Goal: Task Accomplishment & Management: Manage account settings

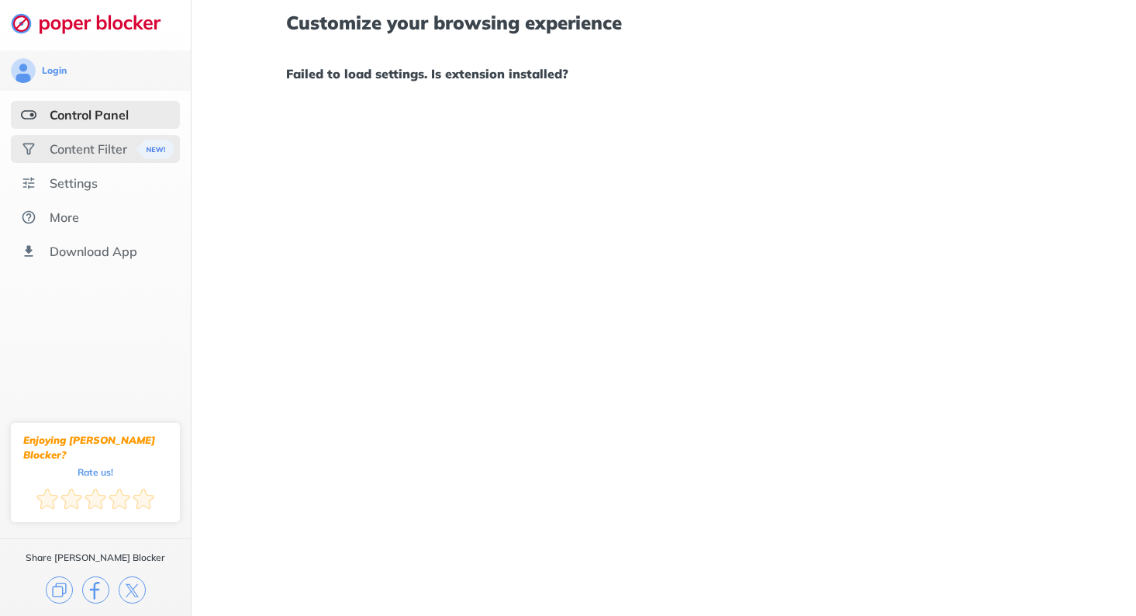
click at [97, 150] on div "Content Filter" at bounding box center [89, 149] width 78 height 16
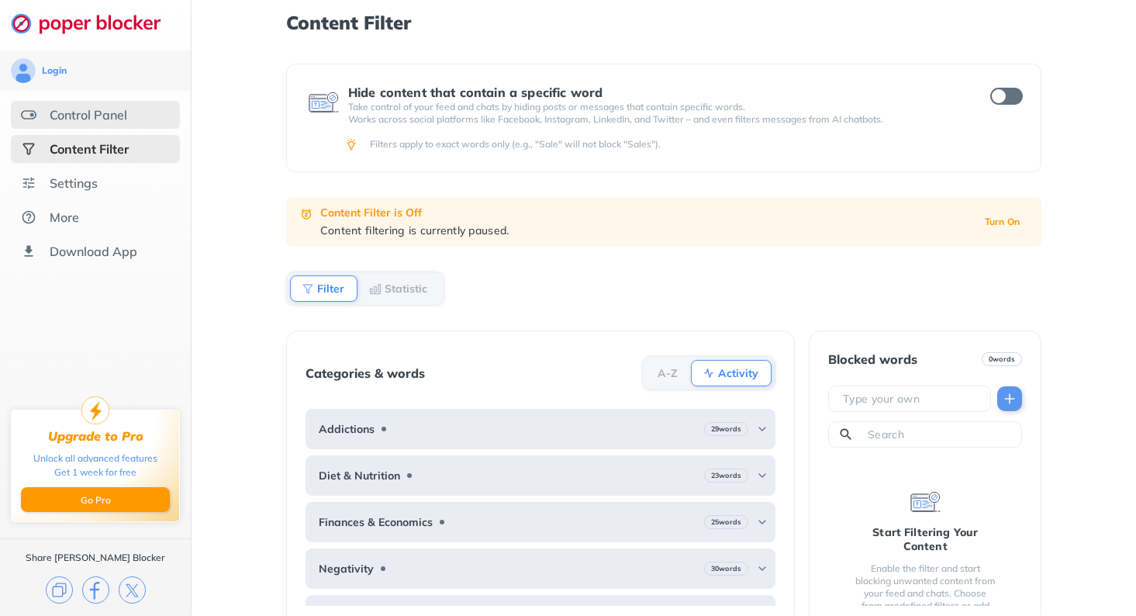
click at [95, 126] on div "Control Panel" at bounding box center [95, 115] width 169 height 28
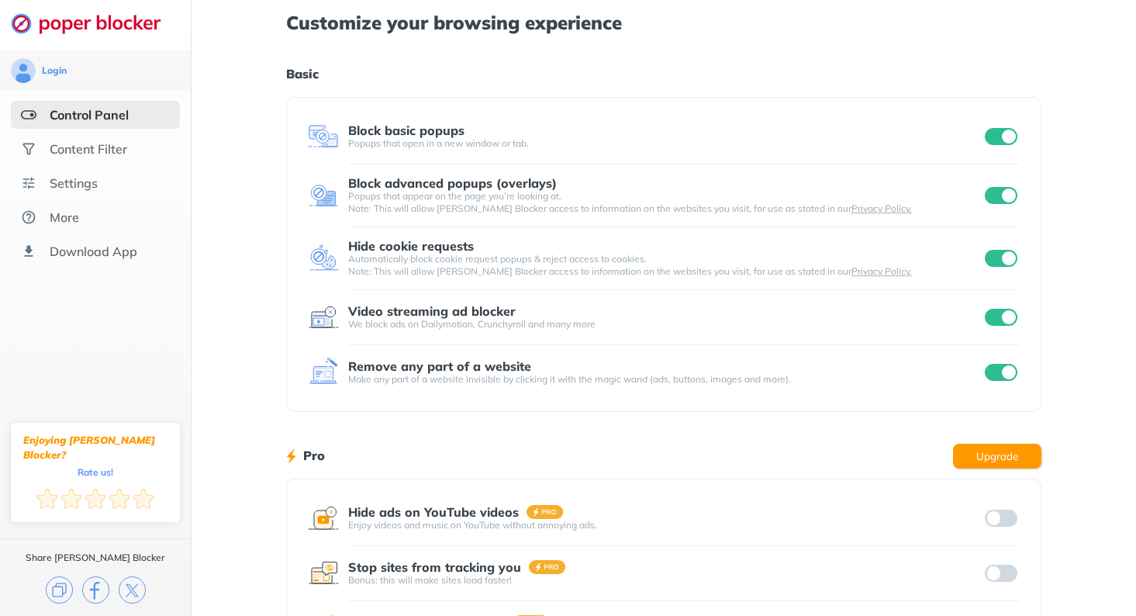
scroll to position [186, 0]
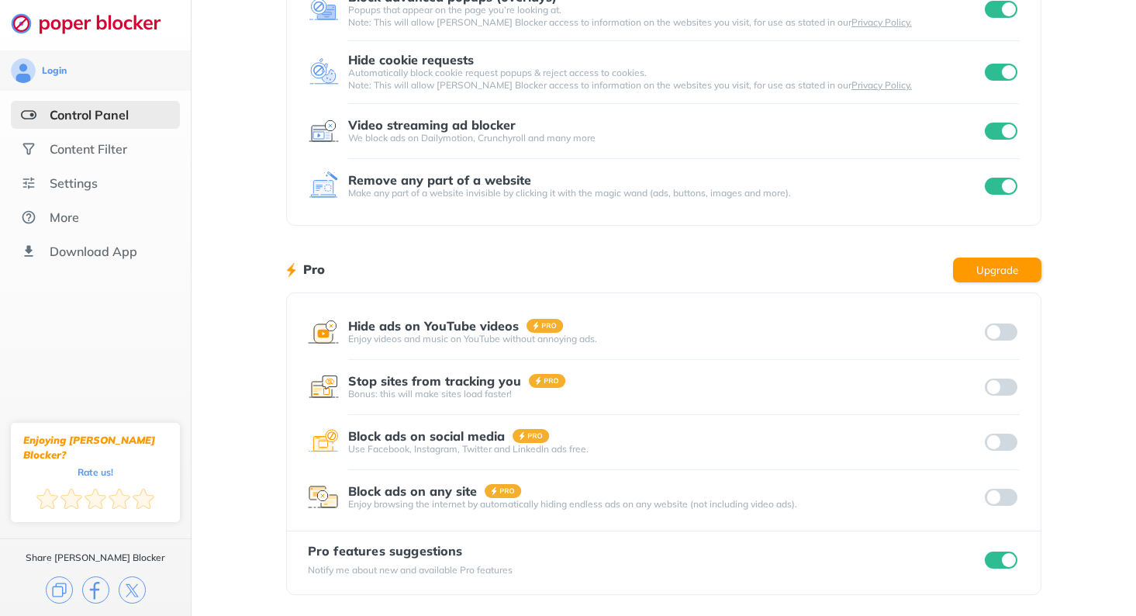
click at [1008, 562] on input "checkbox" at bounding box center [1001, 559] width 33 height 17
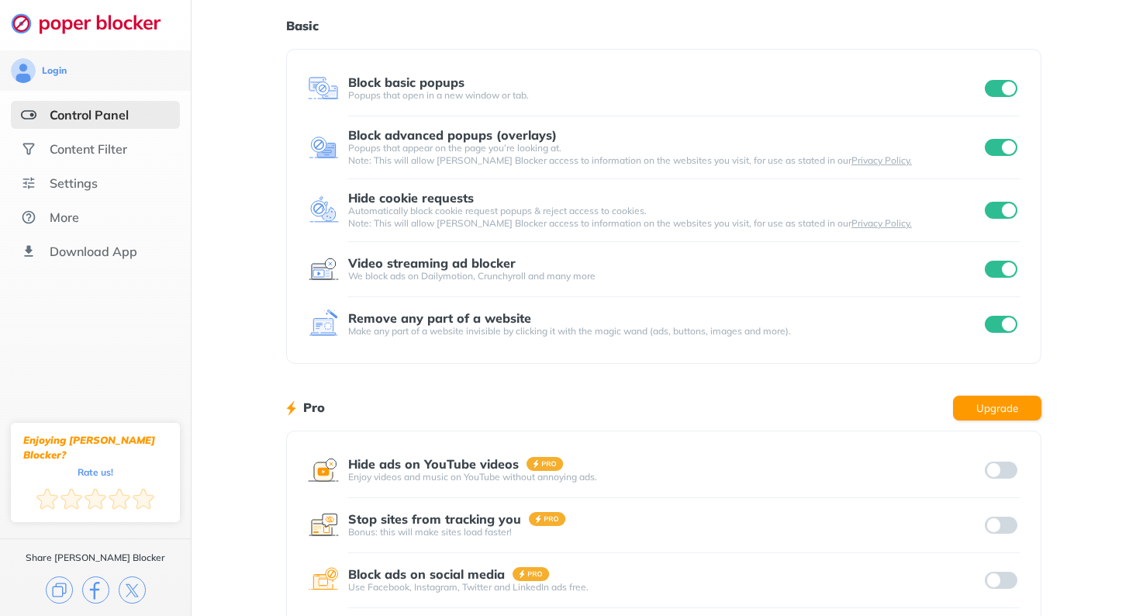
scroll to position [0, 0]
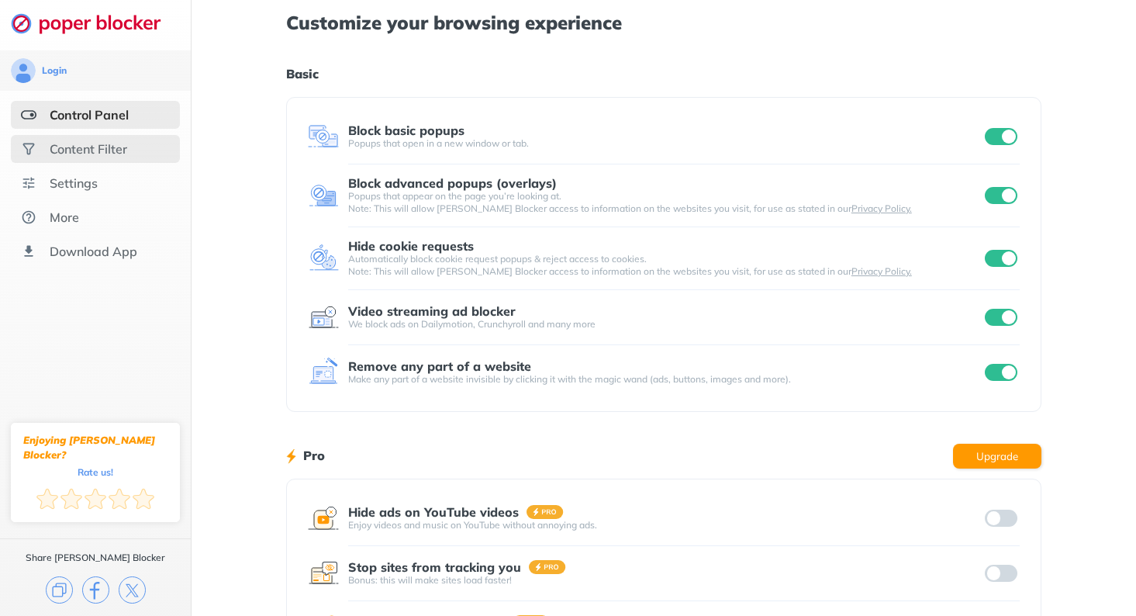
click at [93, 145] on div "Content Filter" at bounding box center [89, 149] width 78 height 16
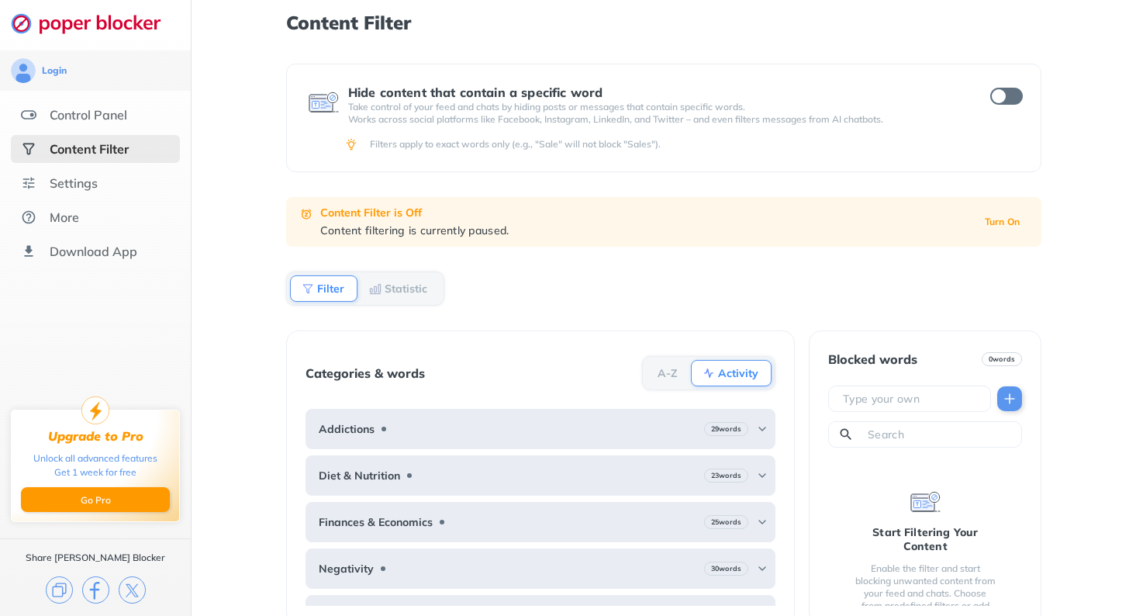
scroll to position [3, 0]
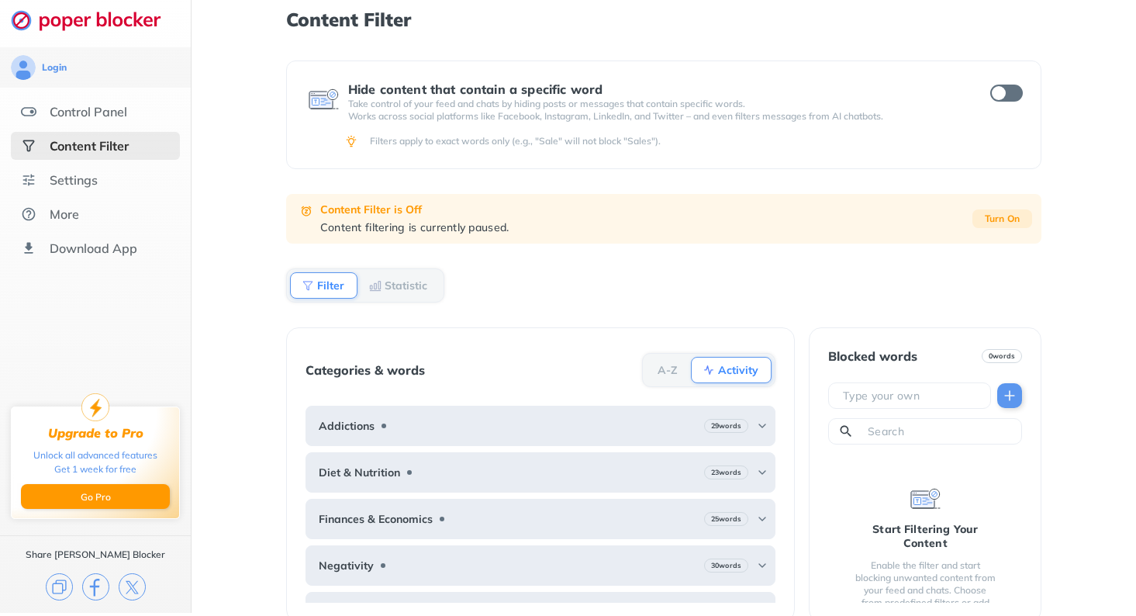
click at [1004, 216] on b "Turn On" at bounding box center [1003, 218] width 36 height 11
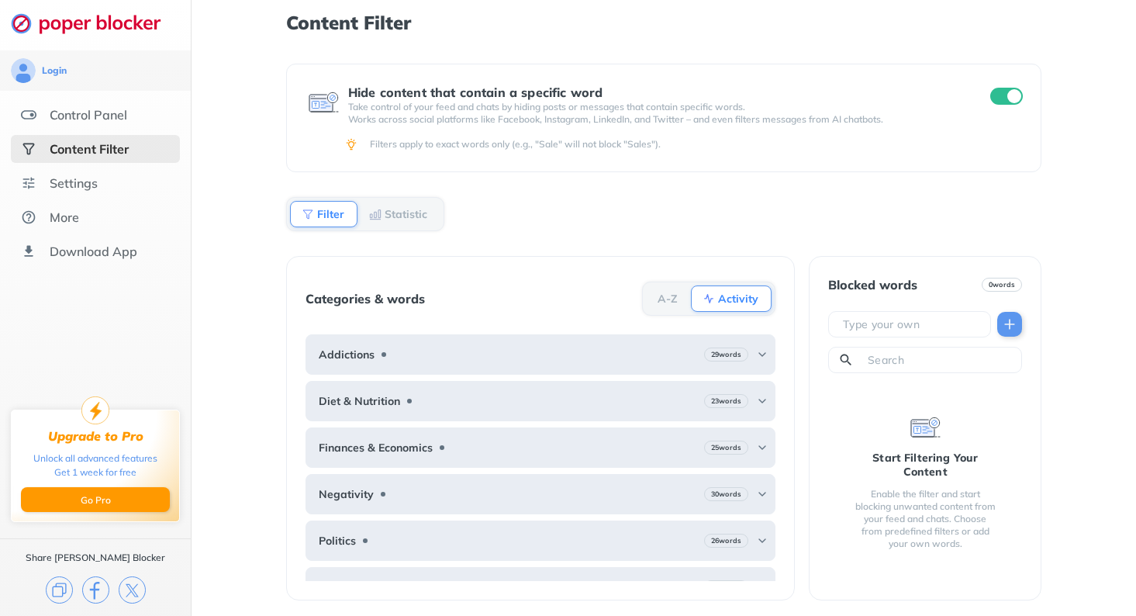
click at [1065, 396] on div "Content Filter Hide content that contain a specific word Take control of your f…" at bounding box center [664, 308] width 944 height 616
click at [66, 185] on div "Settings" at bounding box center [74, 183] width 48 height 16
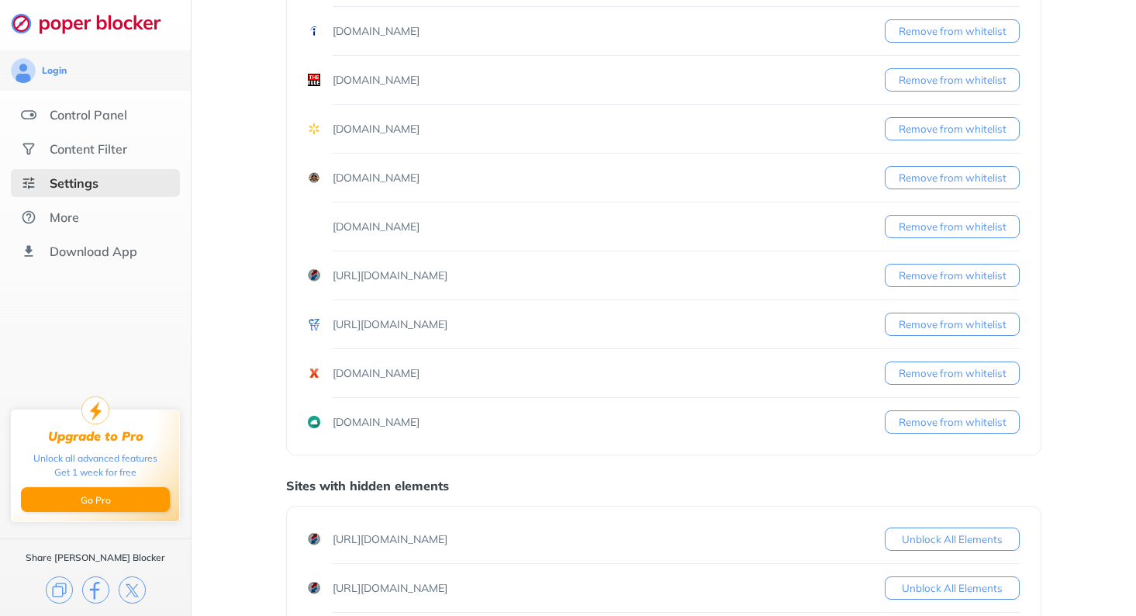
scroll to position [472, 0]
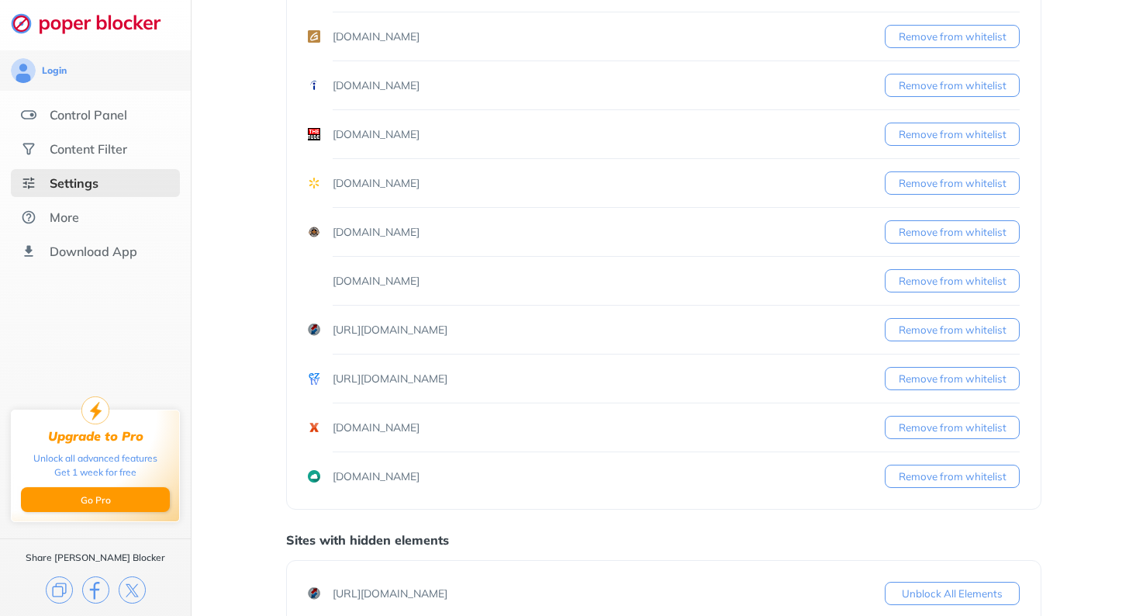
click at [931, 428] on button "Remove from whitelist" at bounding box center [952, 427] width 135 height 23
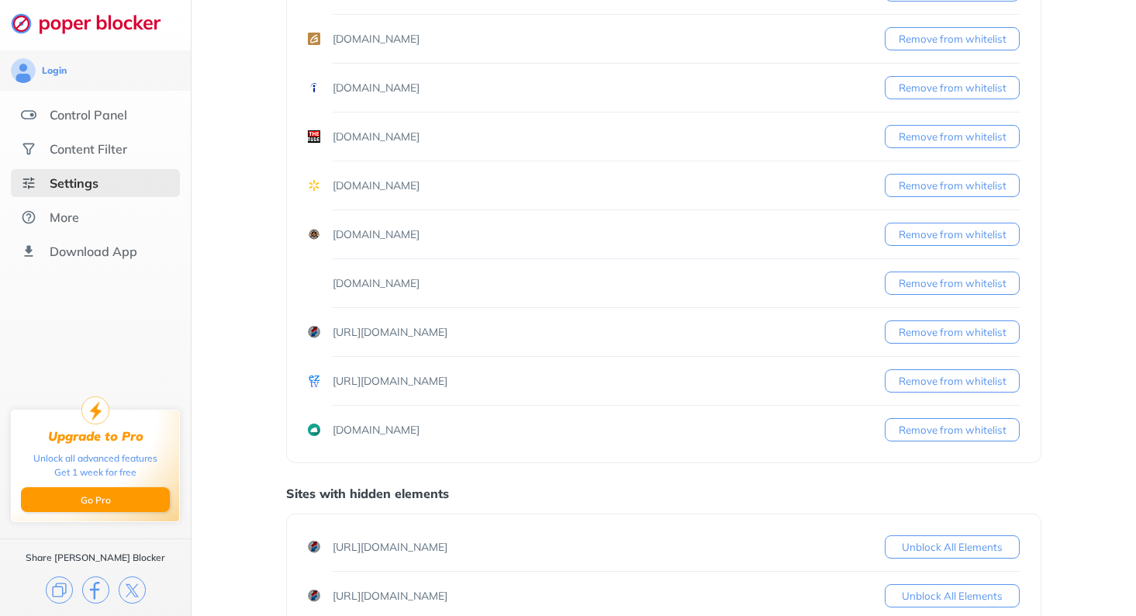
scroll to position [468, 0]
click at [930, 425] on button "Remove from whitelist" at bounding box center [952, 431] width 135 height 23
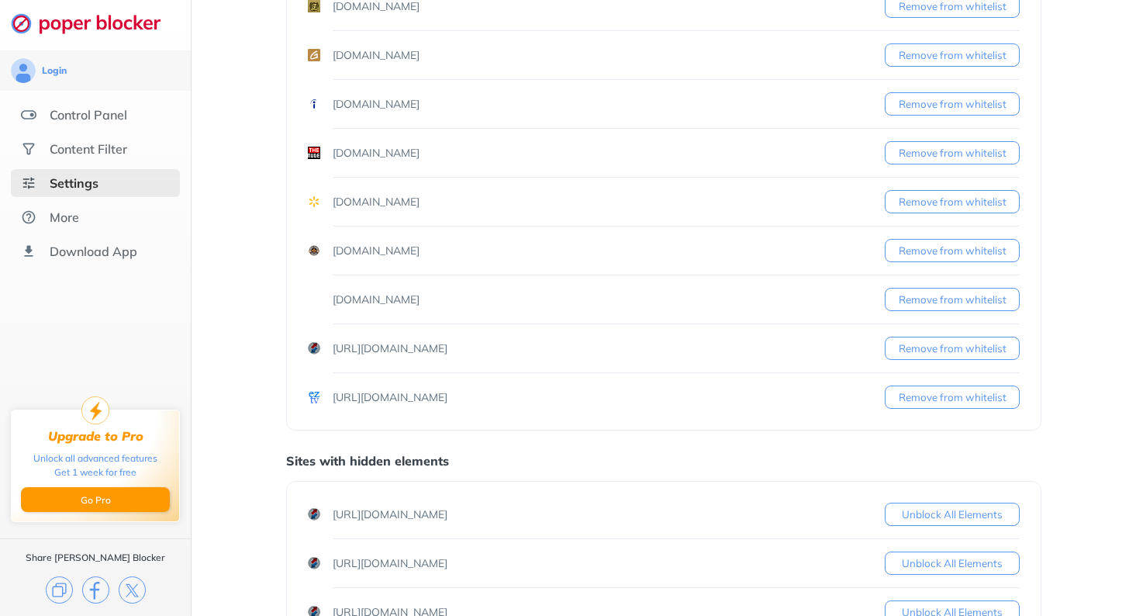
scroll to position [429, 0]
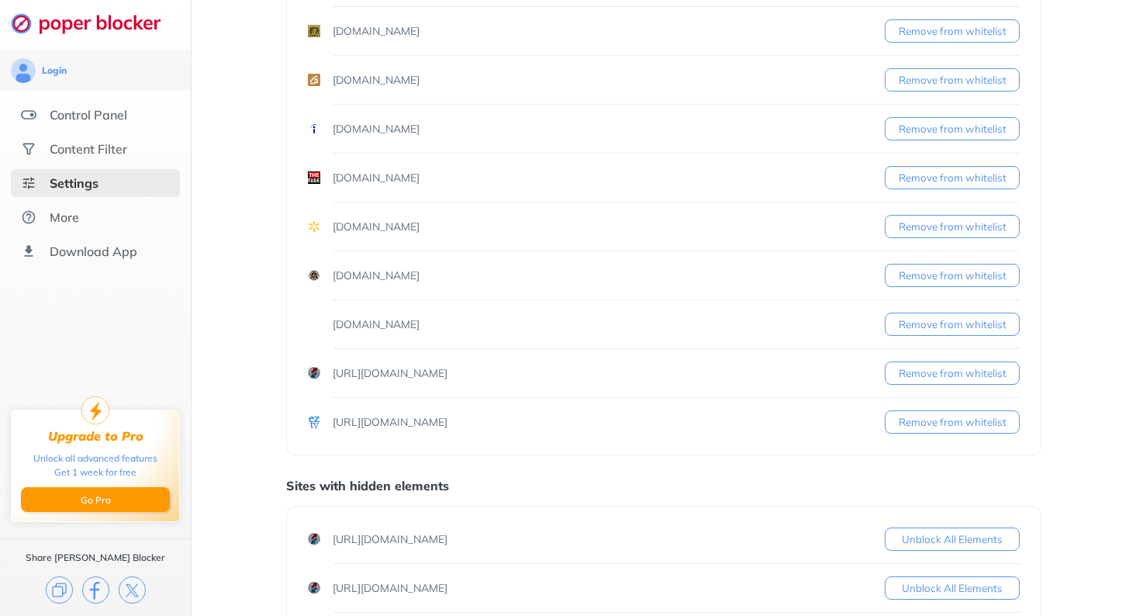
click at [938, 375] on button "Remove from whitelist" at bounding box center [952, 372] width 135 height 23
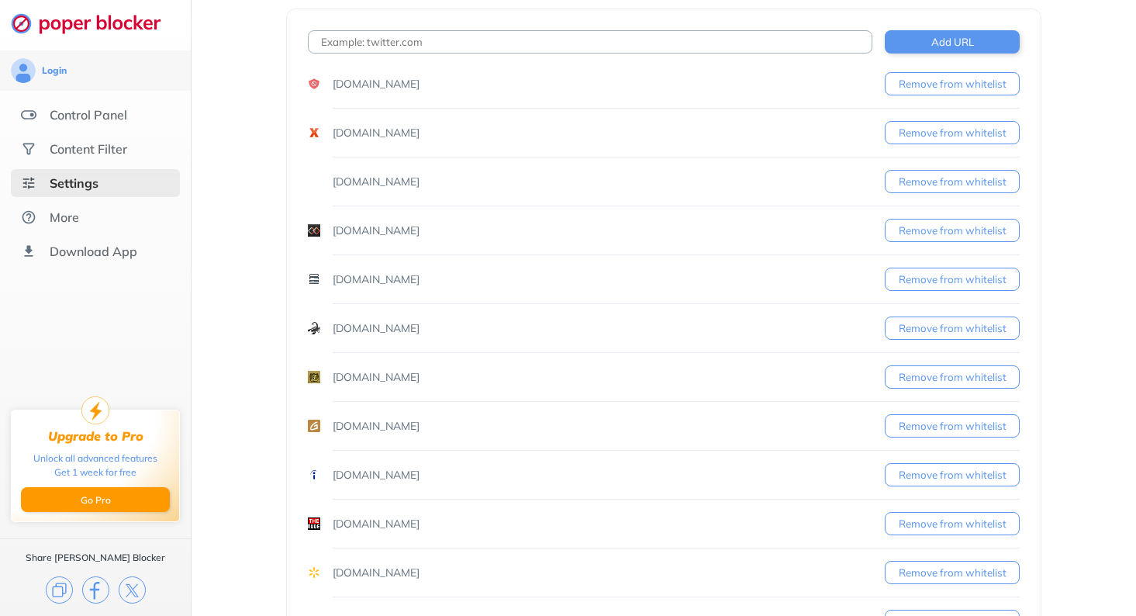
scroll to position [34, 0]
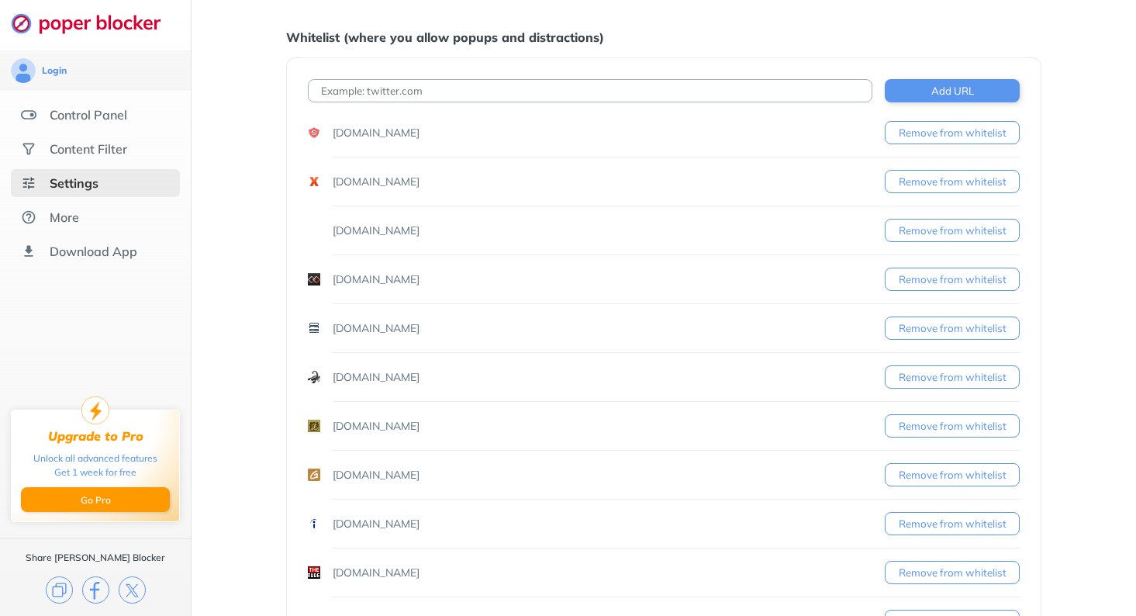
click at [943, 178] on button "Remove from whitelist" at bounding box center [952, 181] width 135 height 23
click at [946, 134] on button "Remove from whitelist" at bounding box center [952, 132] width 135 height 23
click at [948, 133] on button "Remove from whitelist" at bounding box center [952, 132] width 135 height 23
click at [943, 185] on button "Remove from whitelist" at bounding box center [952, 181] width 135 height 23
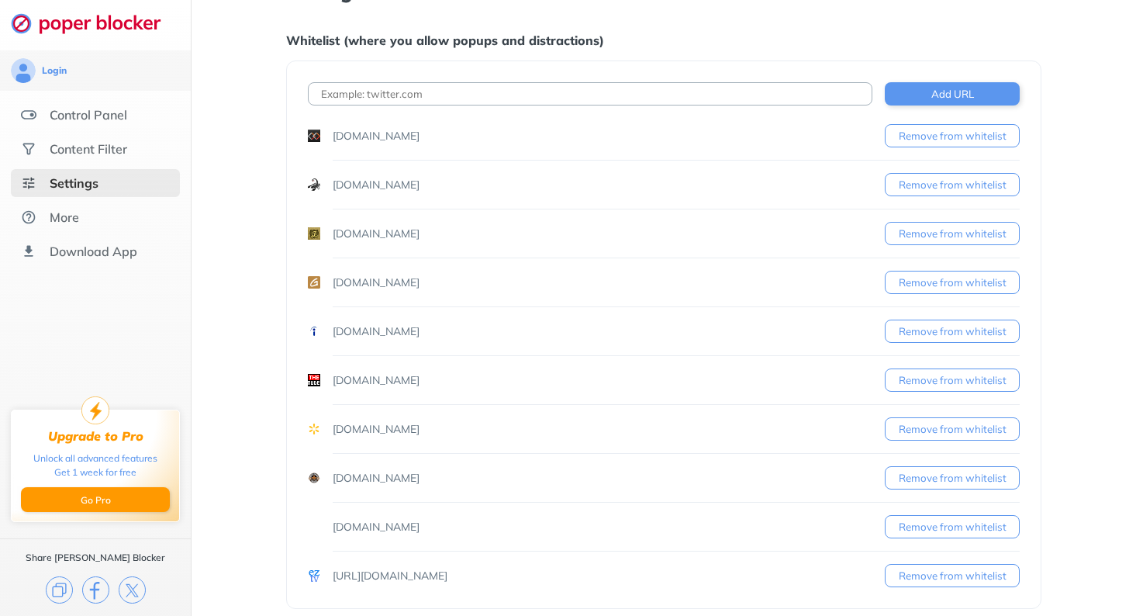
scroll to position [0, 0]
